Goal: Task Accomplishment & Management: Manage account settings

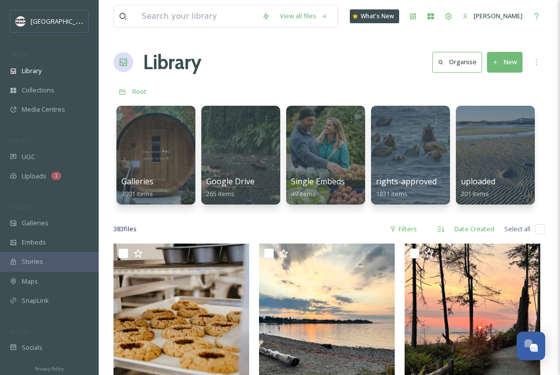
scroll to position [1657, 0]
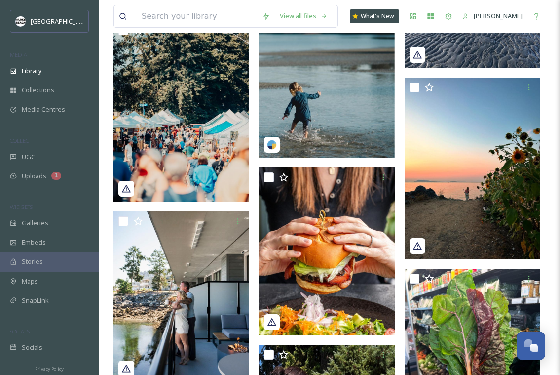
click at [56, 154] on div "UGC" at bounding box center [49, 156] width 99 height 19
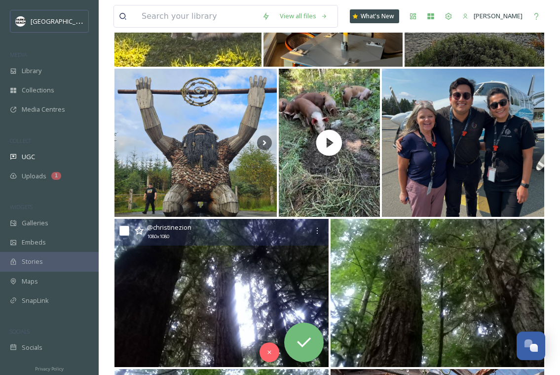
scroll to position [282, 0]
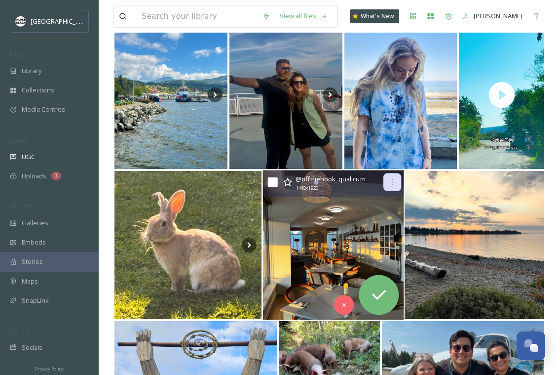
click at [392, 182] on icon at bounding box center [392, 182] width 8 height 8
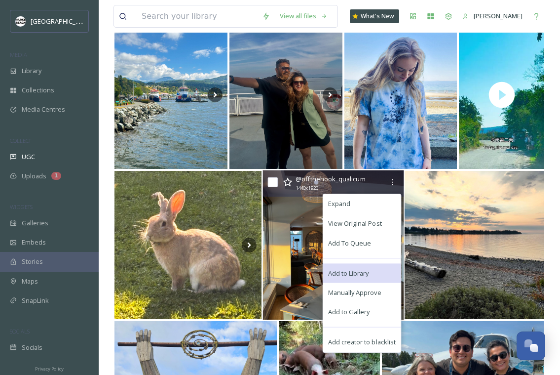
click at [339, 272] on span "Add to Library" at bounding box center [348, 272] width 41 height 9
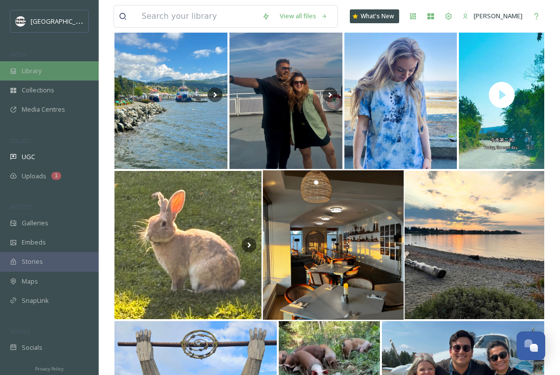
click at [48, 72] on div "Library" at bounding box center [49, 70] width 99 height 19
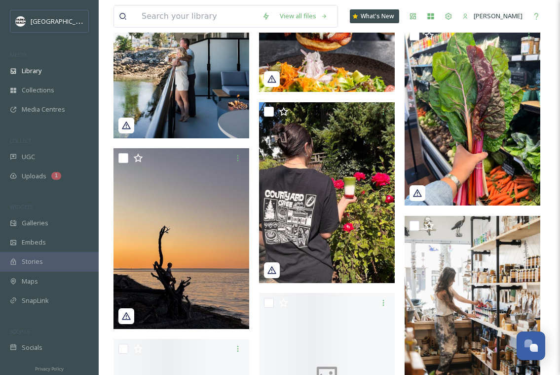
scroll to position [1994, 0]
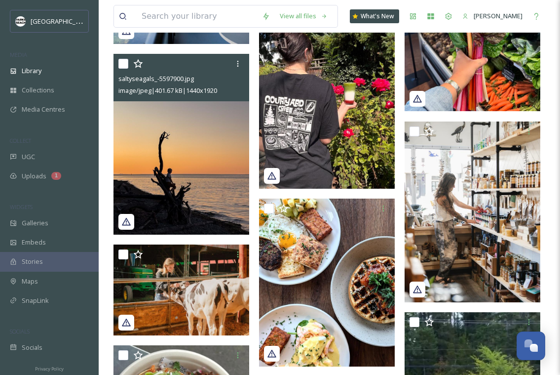
click at [146, 173] on img at bounding box center [182, 144] width 136 height 181
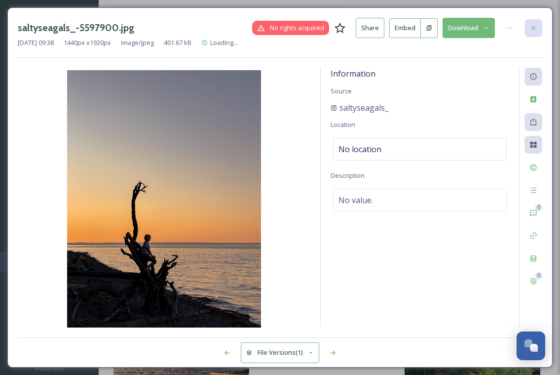
click at [531, 36] on div at bounding box center [534, 28] width 18 height 18
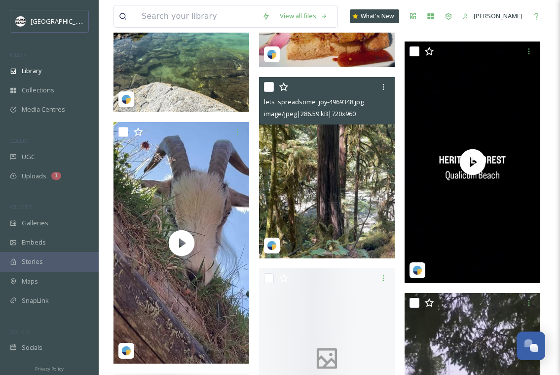
scroll to position [5120, 0]
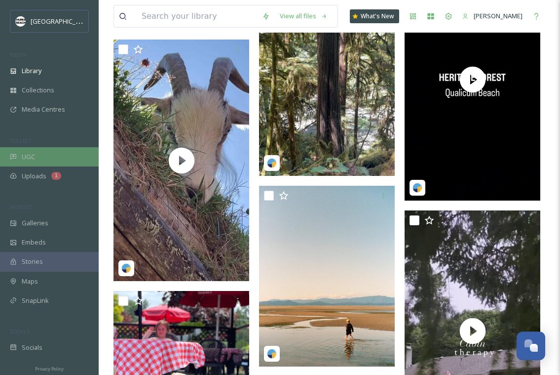
click at [35, 154] on div "UGC" at bounding box center [49, 156] width 99 height 19
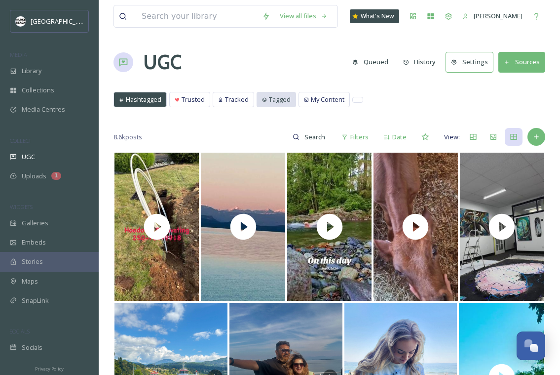
click at [272, 101] on span "Tagged" at bounding box center [280, 99] width 22 height 9
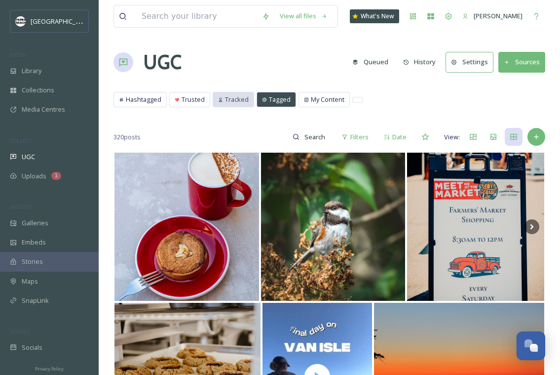
click at [231, 97] on span "Tracked" at bounding box center [237, 99] width 24 height 9
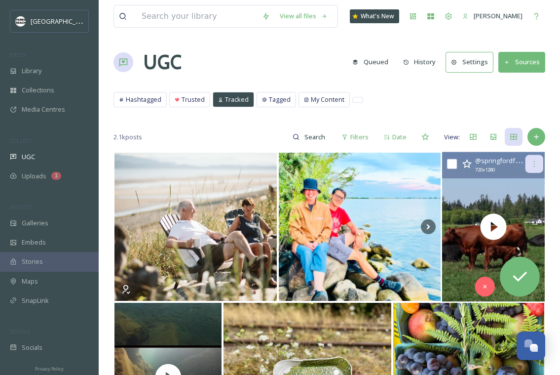
click at [537, 166] on icon at bounding box center [535, 164] width 8 height 8
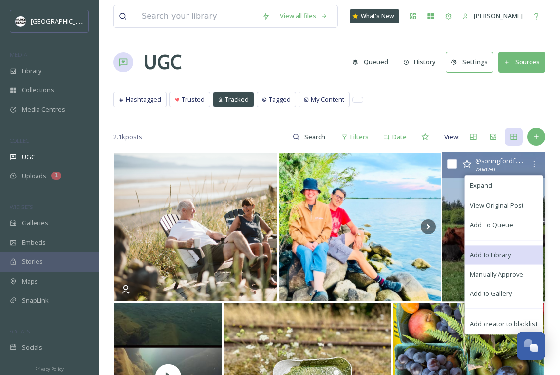
click at [499, 254] on span "Add to Library" at bounding box center [490, 254] width 41 height 9
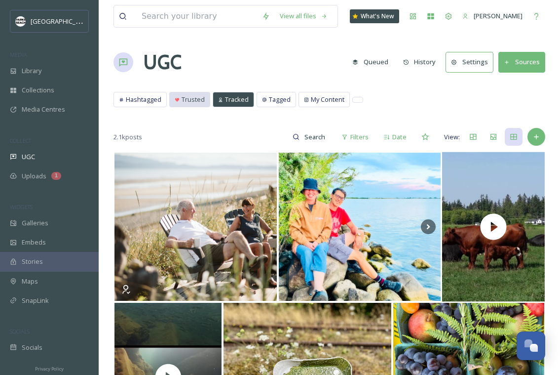
click at [186, 102] on span "Trusted" at bounding box center [193, 99] width 23 height 9
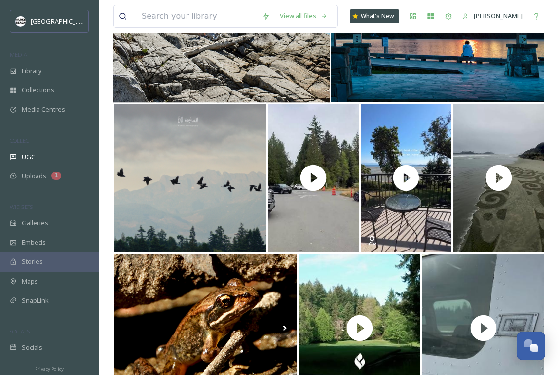
scroll to position [3580, 0]
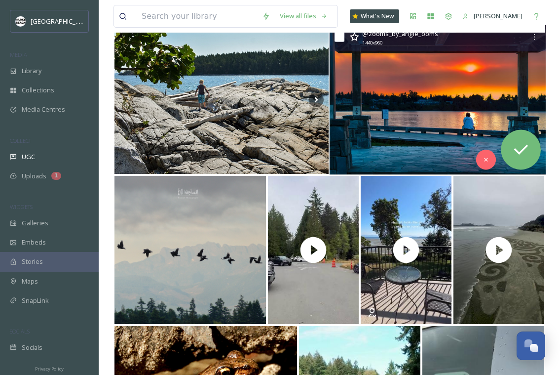
click at [404, 149] on img at bounding box center [437, 100] width 216 height 150
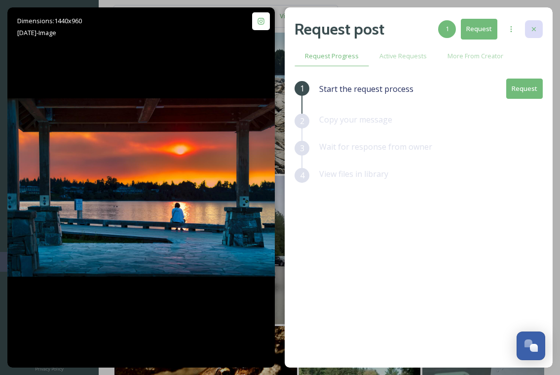
click at [532, 29] on icon at bounding box center [534, 29] width 8 height 8
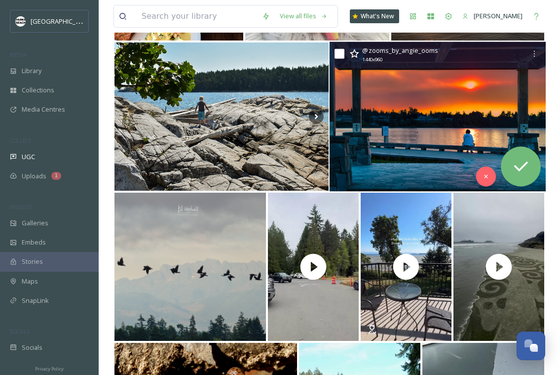
scroll to position [3562, 0]
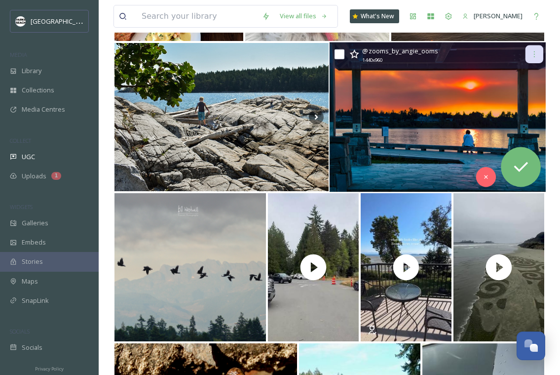
click at [534, 59] on div at bounding box center [534, 54] width 18 height 18
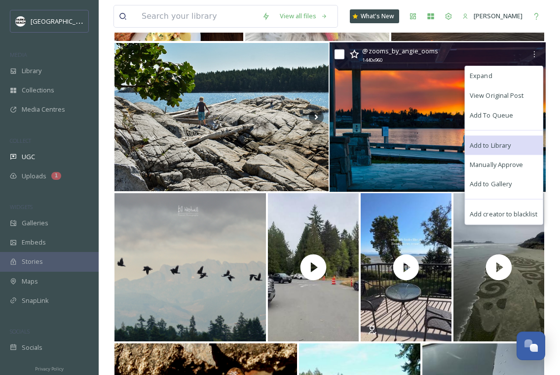
click at [508, 148] on span "Add to Library" at bounding box center [490, 144] width 41 height 9
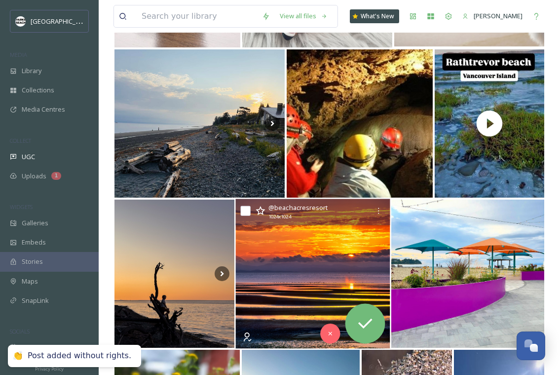
scroll to position [4454, 0]
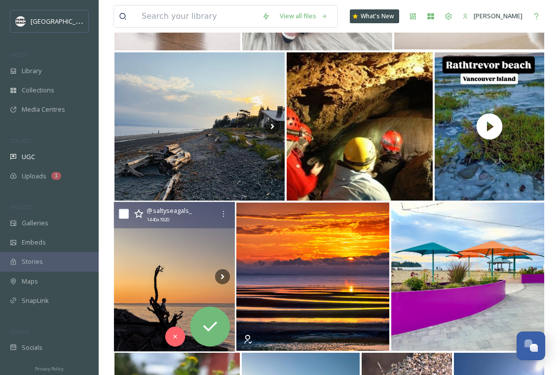
click at [154, 278] on img at bounding box center [174, 277] width 121 height 150
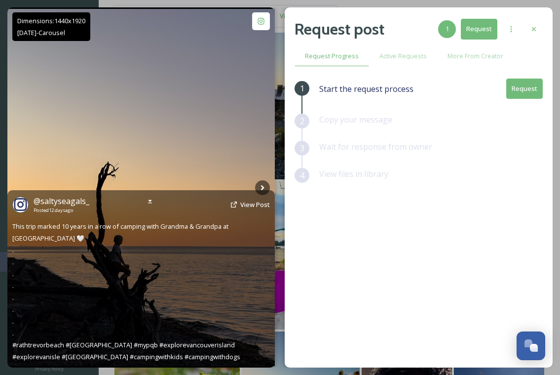
scroll to position [4477, 0]
click at [209, 80] on img at bounding box center [141, 187] width 268 height 357
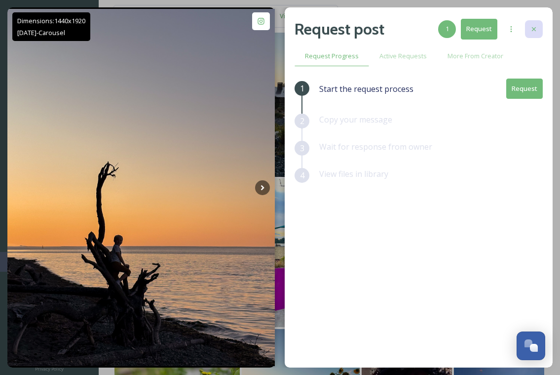
click at [529, 33] on div at bounding box center [534, 29] width 18 height 18
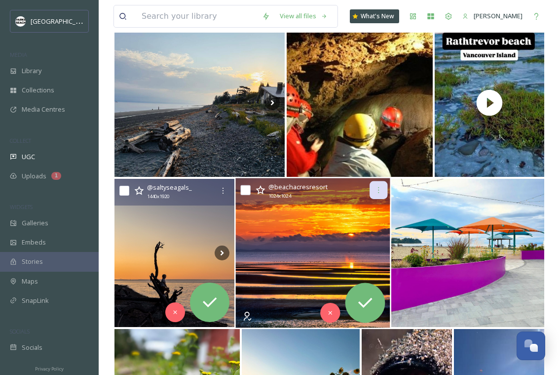
click at [381, 196] on div at bounding box center [379, 190] width 18 height 18
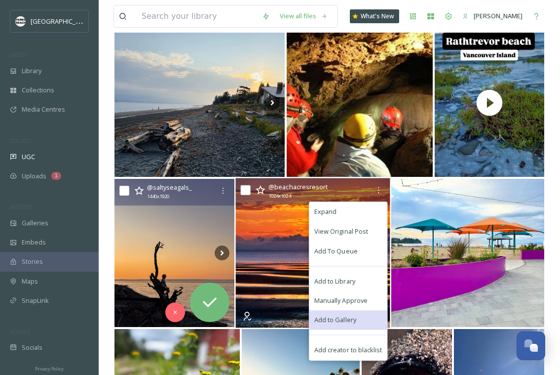
click at [344, 317] on span "Add to Gallery" at bounding box center [336, 320] width 42 height 9
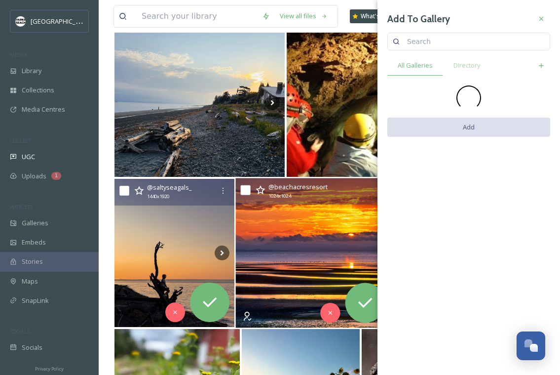
scroll to position [4626, 0]
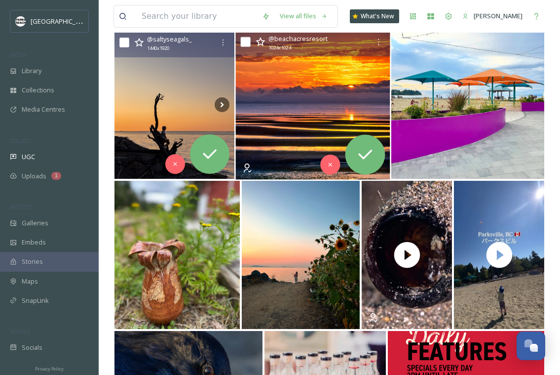
click at [336, 110] on img at bounding box center [313, 105] width 155 height 150
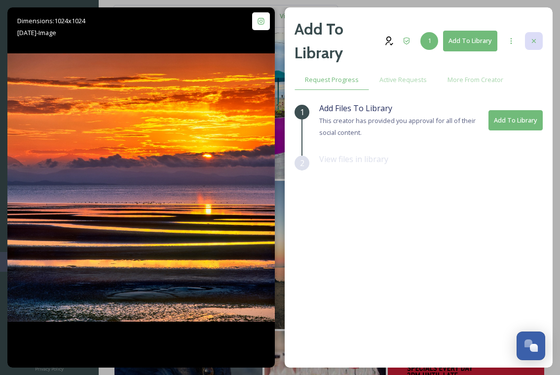
click at [534, 35] on div at bounding box center [534, 41] width 18 height 18
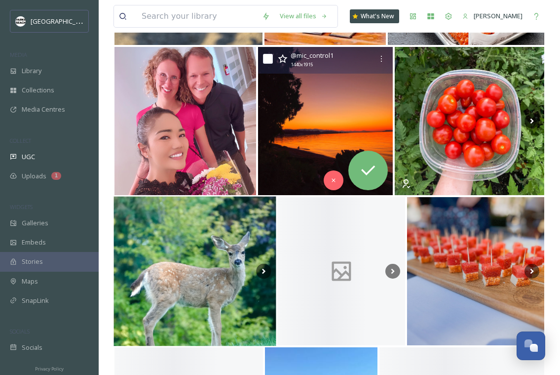
scroll to position [5088, 0]
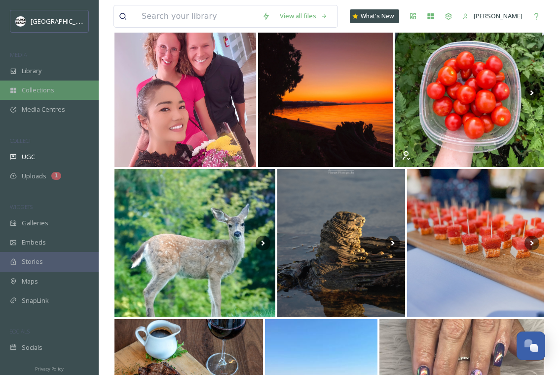
click at [43, 85] on span "Collections" at bounding box center [38, 89] width 33 height 9
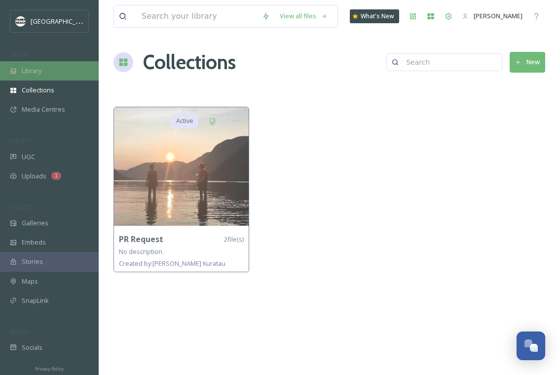
click at [40, 74] on span "Library" at bounding box center [32, 70] width 20 height 9
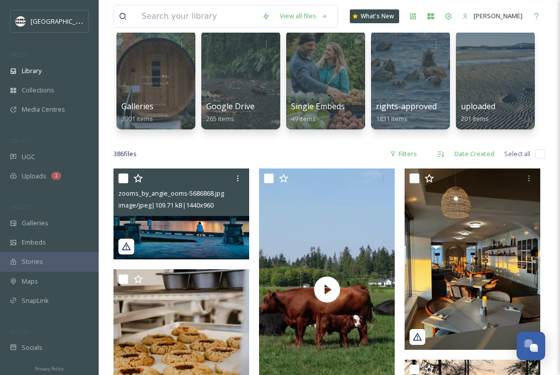
scroll to position [123, 0]
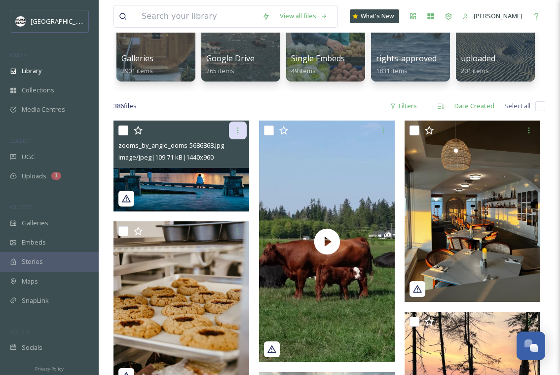
click at [236, 134] on div at bounding box center [238, 130] width 18 height 18
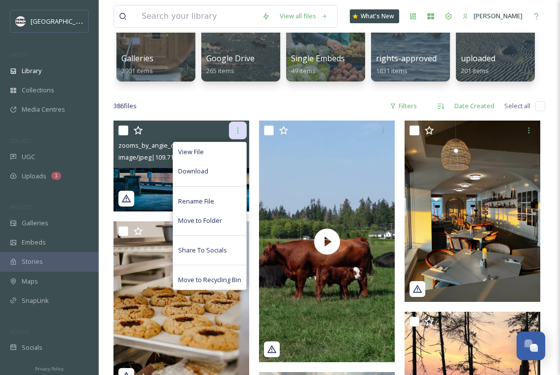
click at [240, 136] on div at bounding box center [238, 130] width 18 height 18
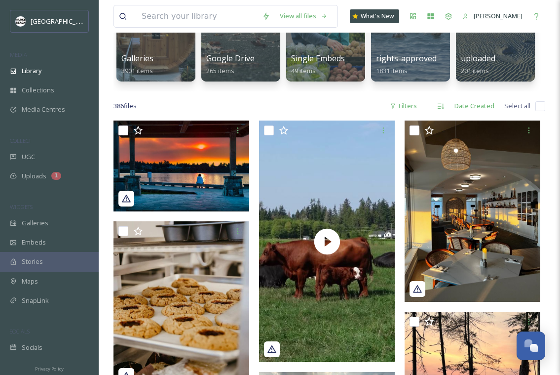
click at [283, 101] on div "386 file s Filters Date Created Select all" at bounding box center [330, 105] width 432 height 19
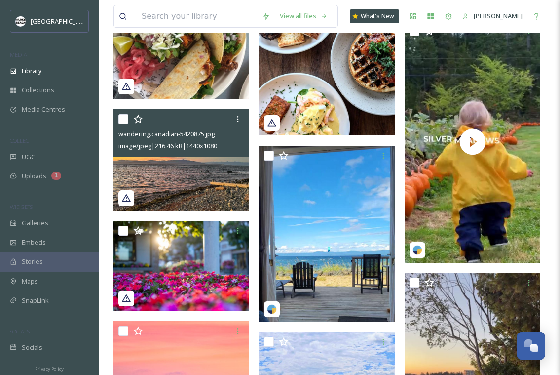
scroll to position [2480, 0]
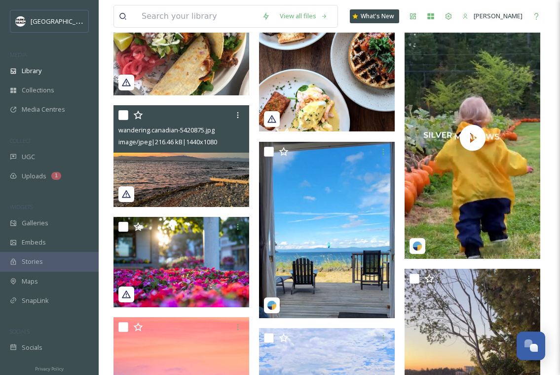
click at [216, 174] on img at bounding box center [182, 156] width 136 height 102
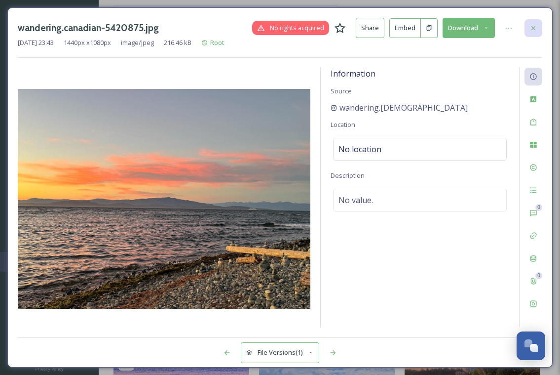
click at [536, 29] on icon at bounding box center [534, 28] width 8 height 8
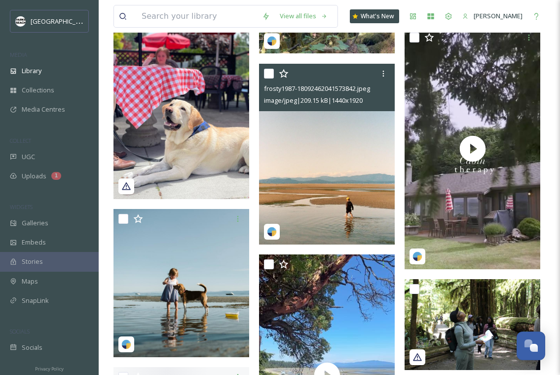
scroll to position [5781, 0]
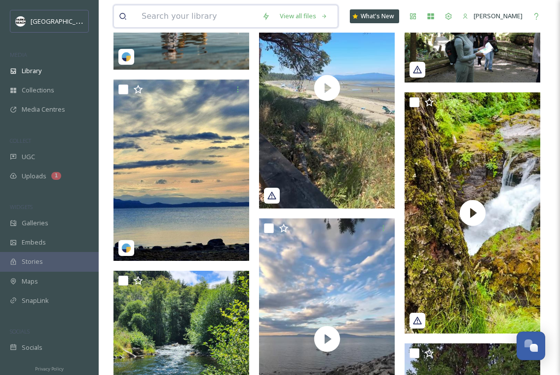
click at [187, 19] on input at bounding box center [197, 16] width 120 height 22
type input "mabr"
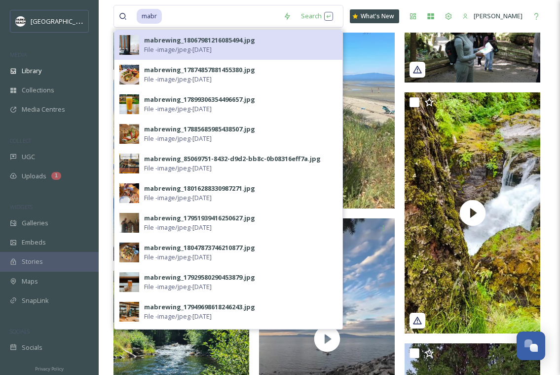
click at [183, 56] on div "mabrewing_18067981216085494.jpg File - image/jpeg - [DATE]" at bounding box center [229, 45] width 228 height 30
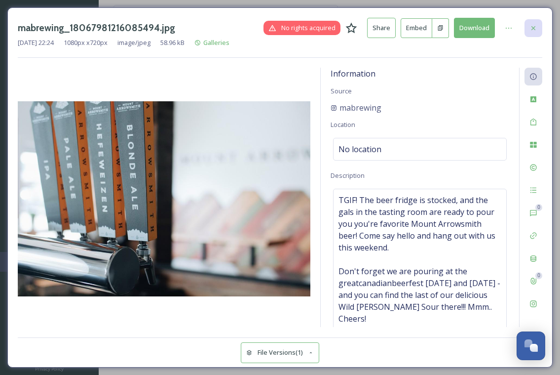
click at [541, 24] on div at bounding box center [534, 28] width 18 height 18
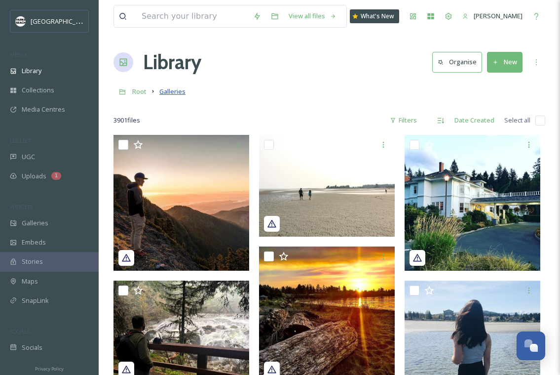
click at [175, 93] on span "Galleries" at bounding box center [173, 91] width 26 height 9
click at [457, 121] on div "Date Created" at bounding box center [475, 120] width 50 height 19
click at [433, 93] on div "Root Galleries" at bounding box center [330, 91] width 432 height 19
click at [165, 87] on span "Galleries" at bounding box center [173, 91] width 26 height 9
click at [32, 216] on div "Galleries" at bounding box center [49, 222] width 99 height 19
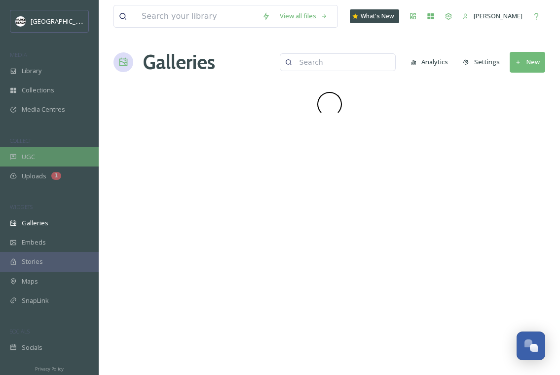
click at [35, 156] on span "UGC" at bounding box center [28, 156] width 13 height 9
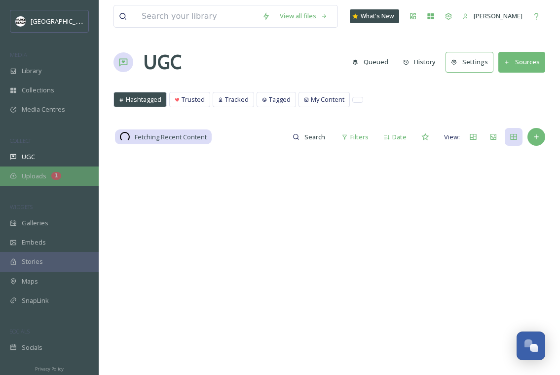
click at [35, 181] on div "Uploads 1" at bounding box center [49, 175] width 99 height 19
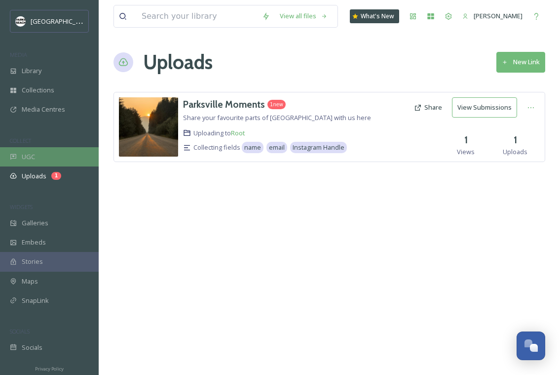
click at [30, 152] on span "UGC" at bounding box center [28, 156] width 13 height 9
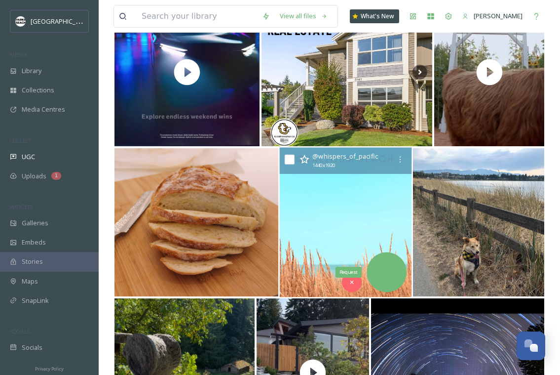
scroll to position [2858, 0]
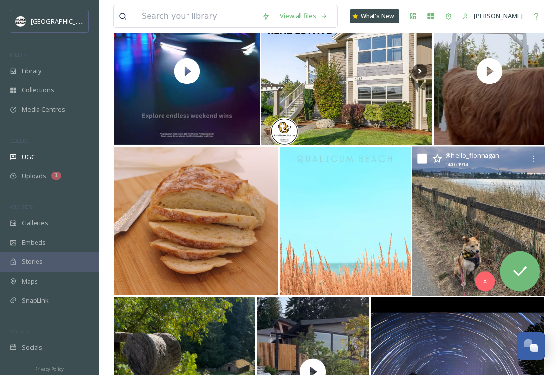
click at [424, 251] on img at bounding box center [479, 222] width 133 height 150
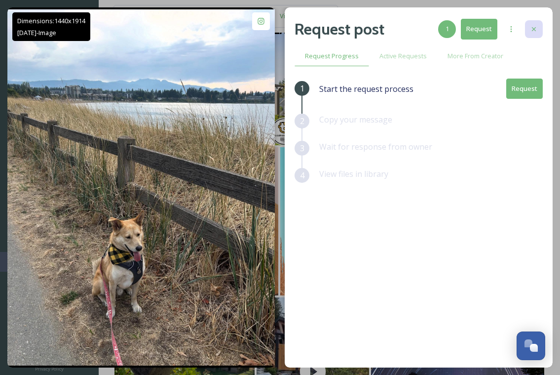
click at [540, 28] on div at bounding box center [534, 29] width 18 height 18
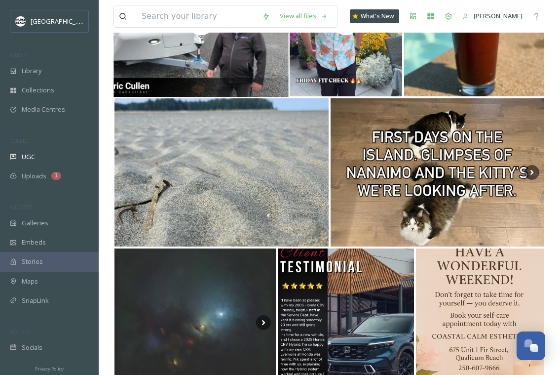
scroll to position [3493, 0]
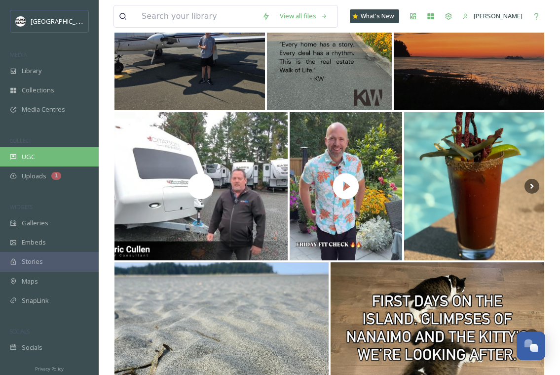
click at [72, 154] on div "UGC" at bounding box center [49, 156] width 99 height 19
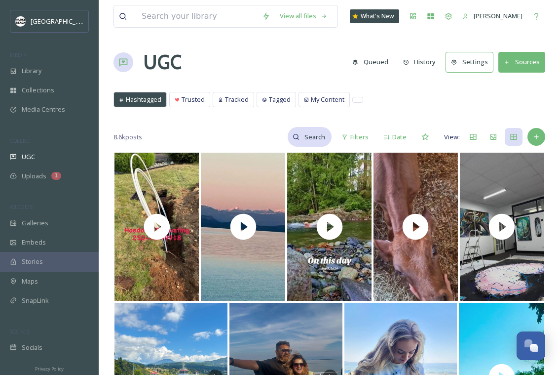
click at [307, 134] on input at bounding box center [316, 137] width 32 height 20
type input "#mypqb"
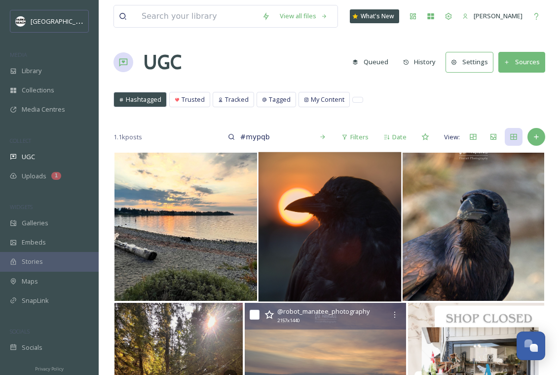
scroll to position [143, 0]
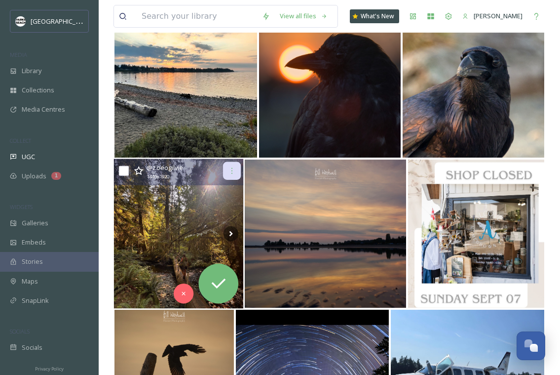
click at [232, 167] on icon at bounding box center [232, 171] width 8 height 8
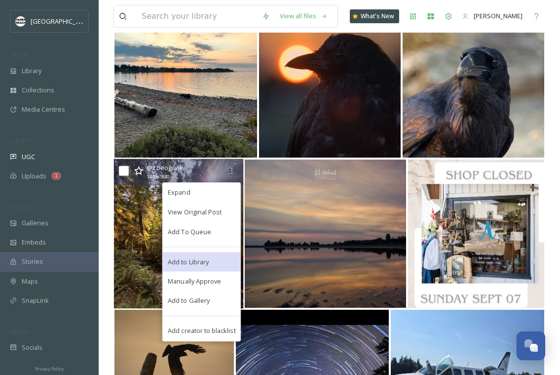
click at [202, 260] on span "Add to Library" at bounding box center [188, 261] width 41 height 9
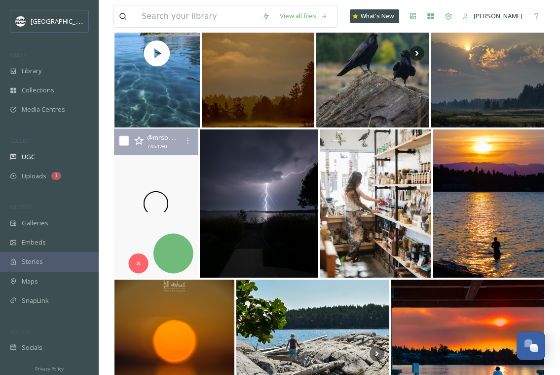
scroll to position [1313, 0]
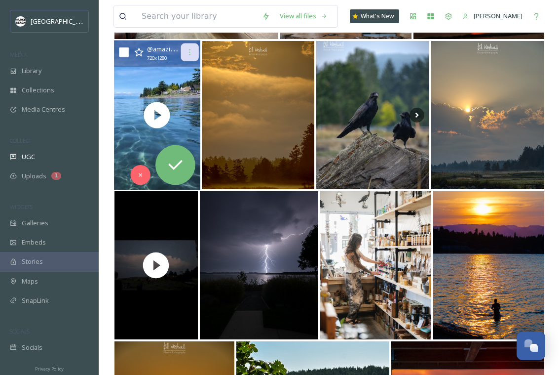
click at [192, 51] on icon at bounding box center [190, 52] width 8 height 8
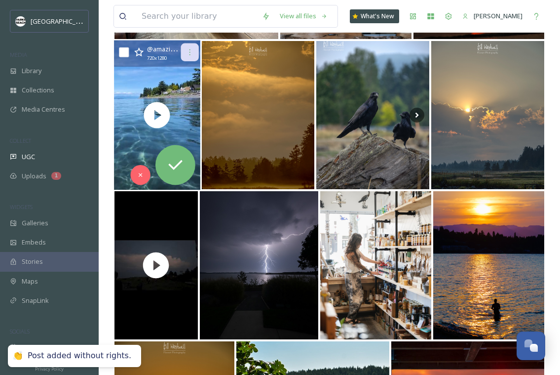
click at [186, 56] on div at bounding box center [190, 52] width 18 height 18
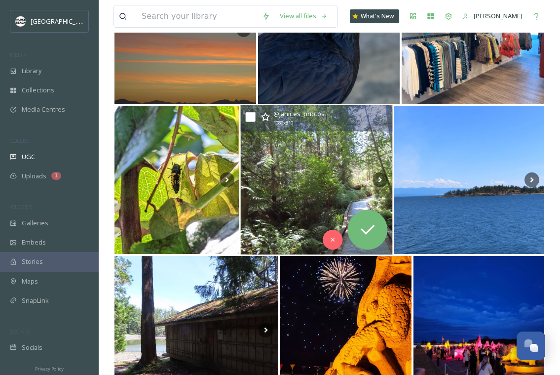
scroll to position [3030, 0]
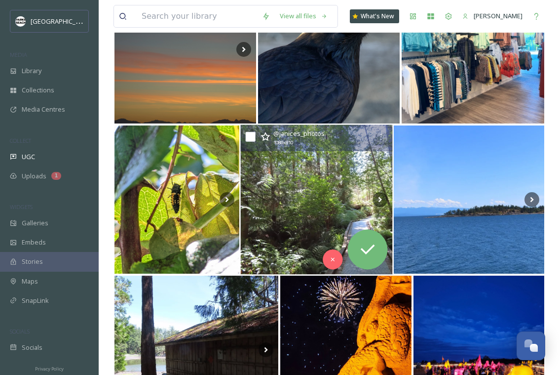
click at [280, 197] on img at bounding box center [317, 200] width 152 height 150
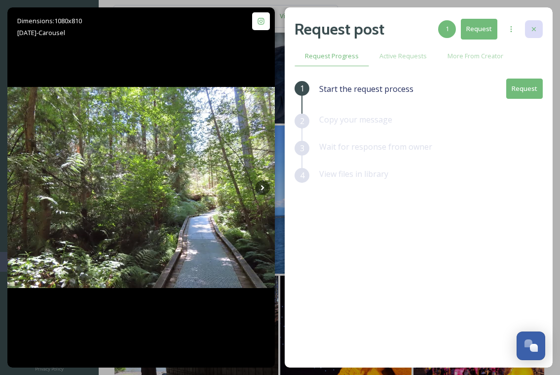
click at [535, 26] on icon at bounding box center [534, 29] width 8 height 8
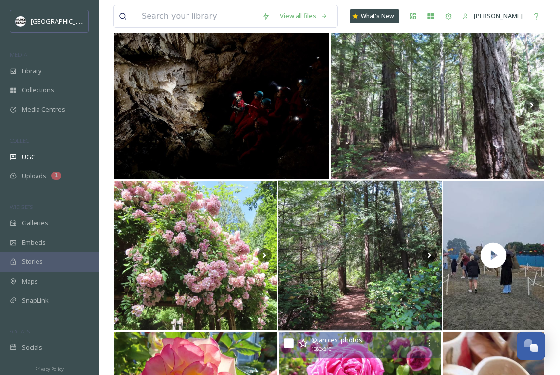
scroll to position [3471, 0]
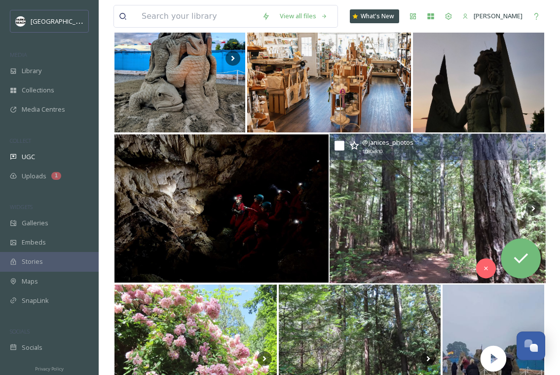
click at [473, 179] on img at bounding box center [437, 209] width 216 height 150
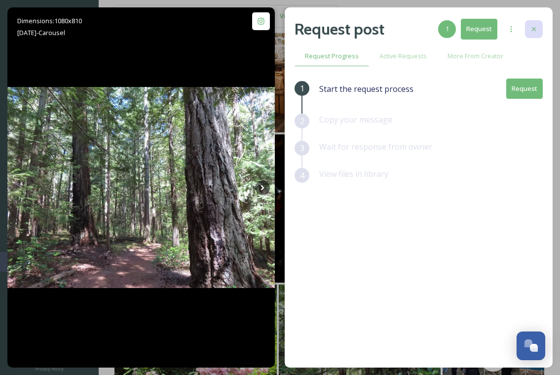
click at [529, 23] on div at bounding box center [534, 29] width 18 height 18
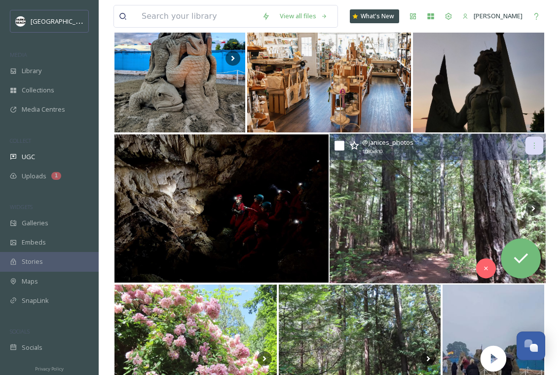
click at [538, 145] on icon at bounding box center [534, 146] width 8 height 8
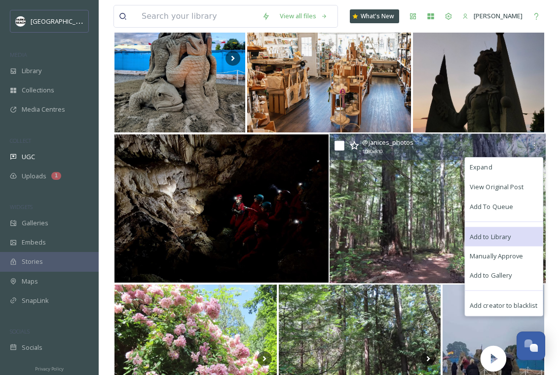
click at [494, 228] on div "Add to Library" at bounding box center [504, 237] width 78 height 20
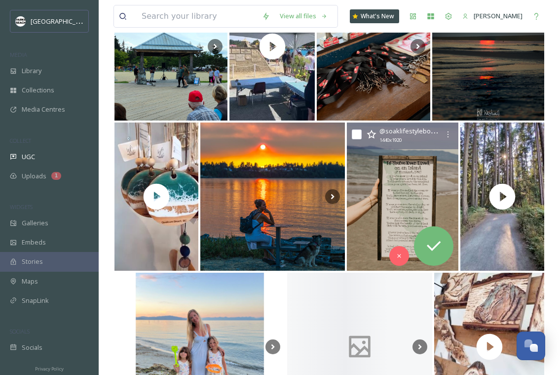
scroll to position [5543, 0]
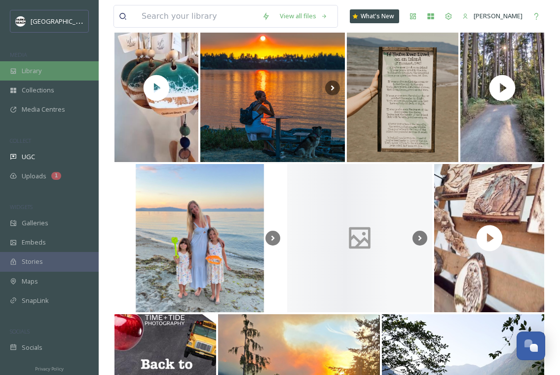
click at [37, 70] on span "Library" at bounding box center [32, 70] width 20 height 9
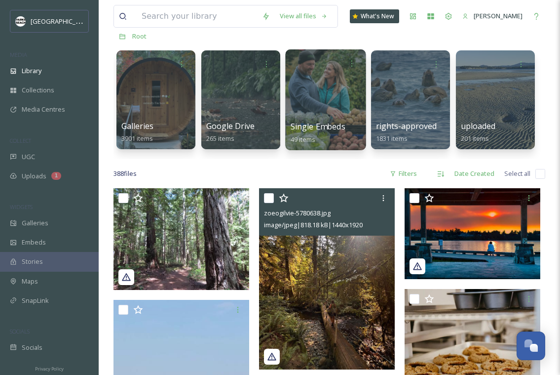
scroll to position [31, 0]
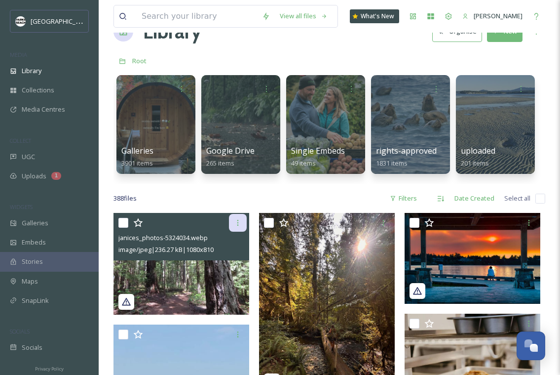
click at [235, 225] on icon at bounding box center [238, 223] width 8 height 8
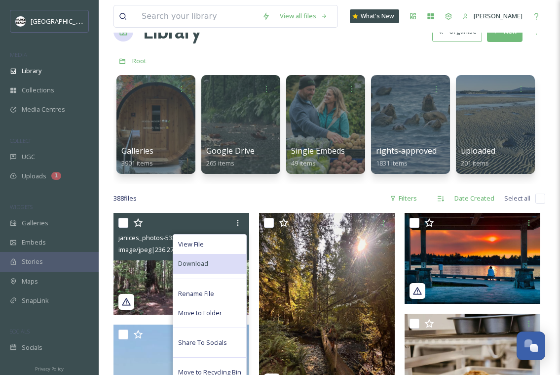
click at [200, 268] on span "Download" at bounding box center [193, 263] width 30 height 9
